Goal: Information Seeking & Learning: Compare options

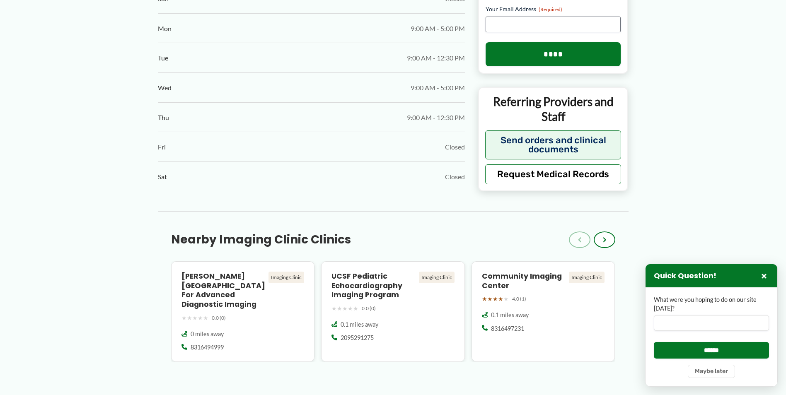
scroll to position [539, 0]
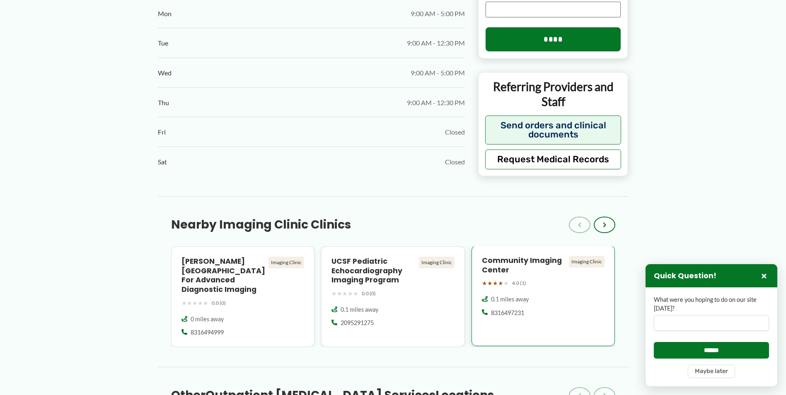
click at [516, 256] on h4 "Community Imaging Center" at bounding box center [524, 265] width 84 height 19
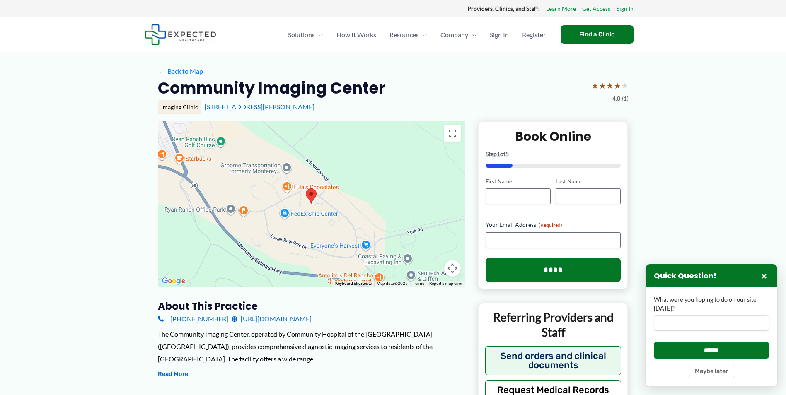
click at [218, 329] on div "The Community Imaging Center, operated by Community Hospital of the [GEOGRAPHIC…" at bounding box center [311, 346] width 307 height 37
click at [227, 309] on h3 "About this practice" at bounding box center [311, 306] width 307 height 13
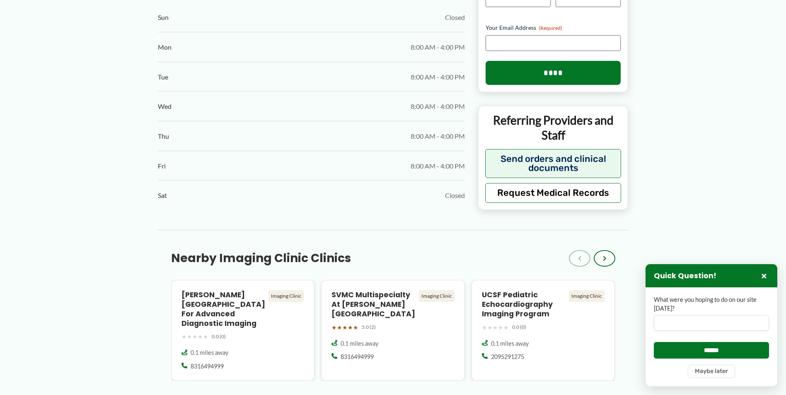
scroll to position [497, 0]
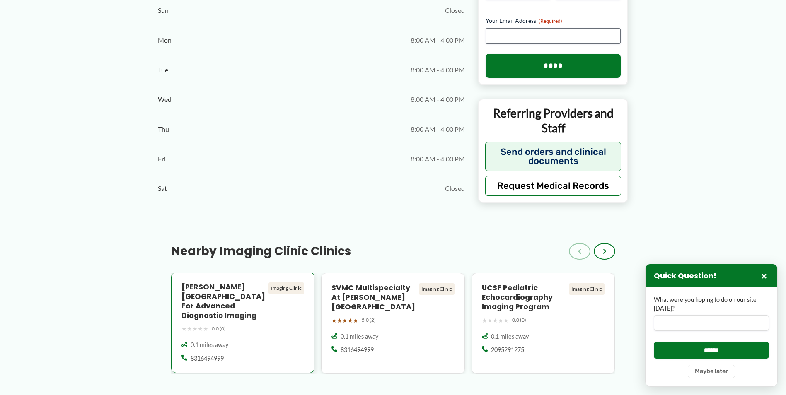
click at [217, 298] on h4 "[PERSON_NAME][GEOGRAPHIC_DATA] for Advanced Diagnostic Imaging" at bounding box center [224, 302] width 84 height 38
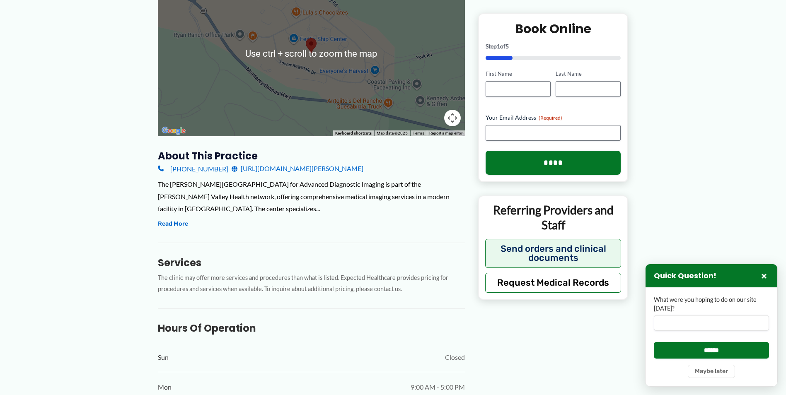
scroll to position [166, 0]
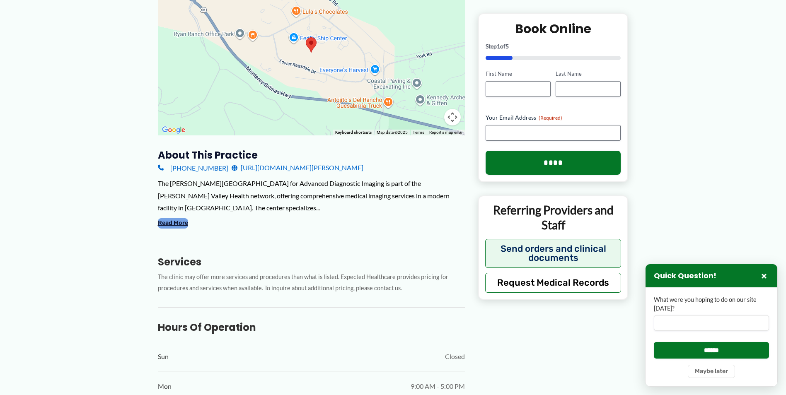
click at [169, 218] on button "Read More" at bounding box center [173, 223] width 30 height 10
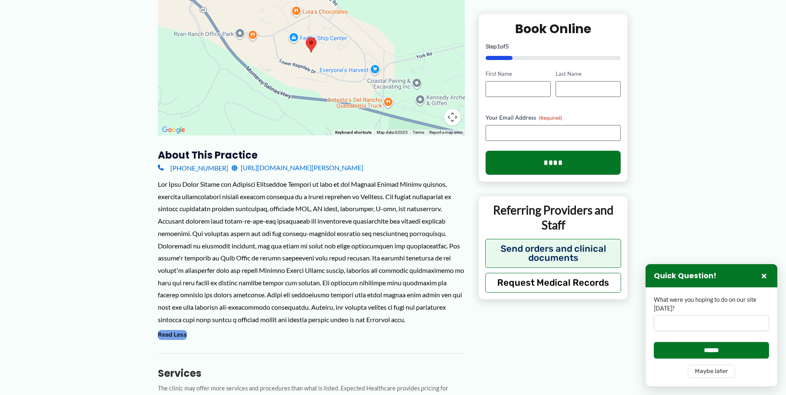
scroll to position [373, 0]
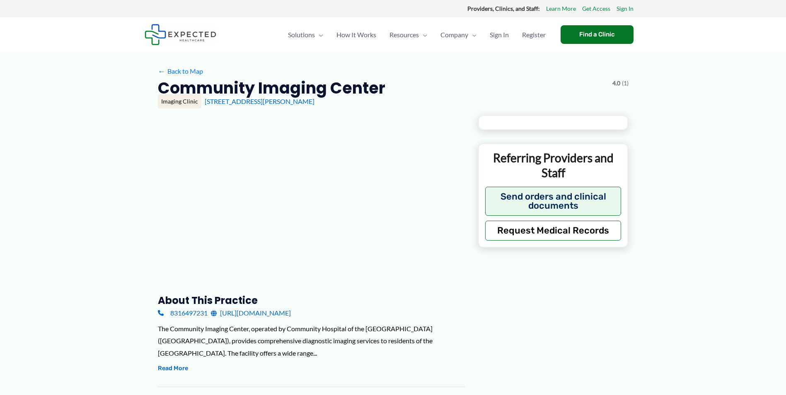
scroll to position [497, 0]
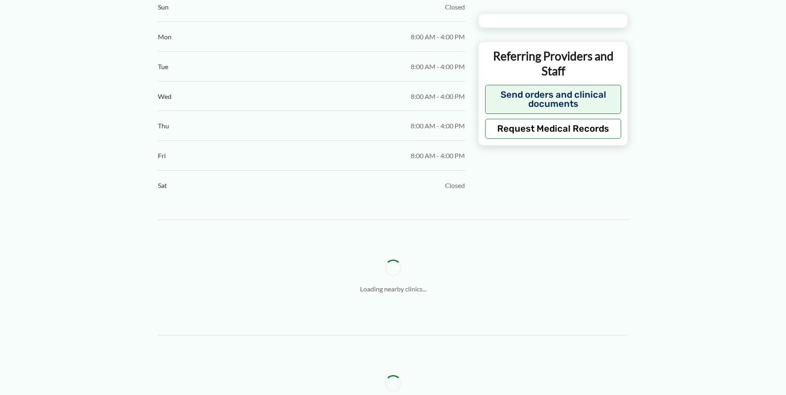
type input "**********"
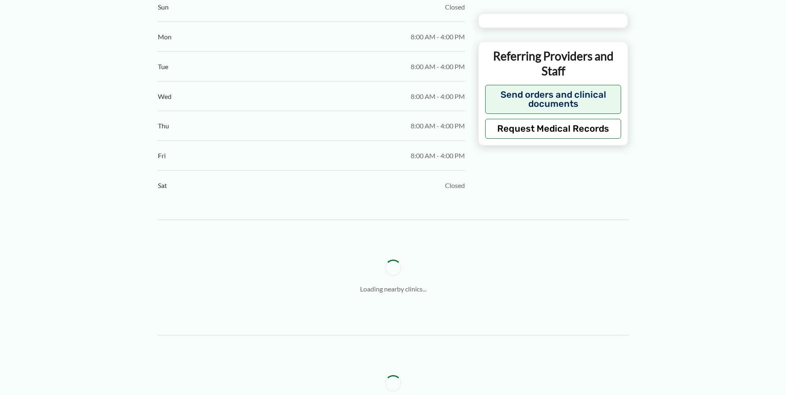
type input "**********"
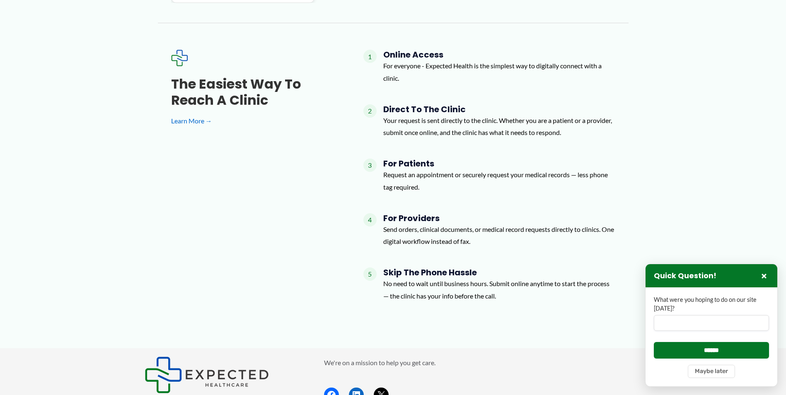
scroll to position [1139, 0]
